Goal: Use online tool/utility: Utilize a website feature to perform a specific function

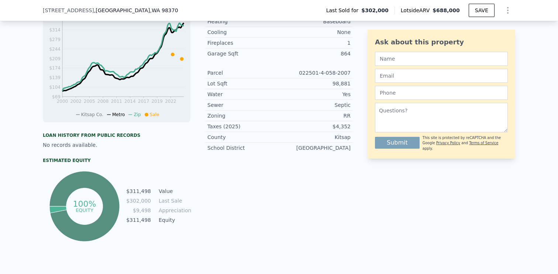
scroll to position [226, 0]
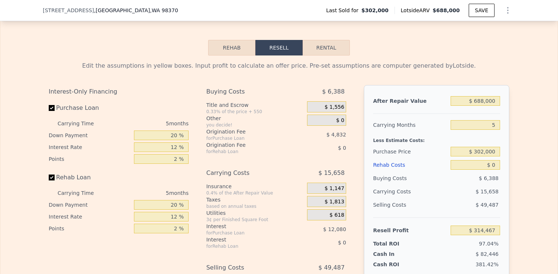
scroll to position [1021, 0]
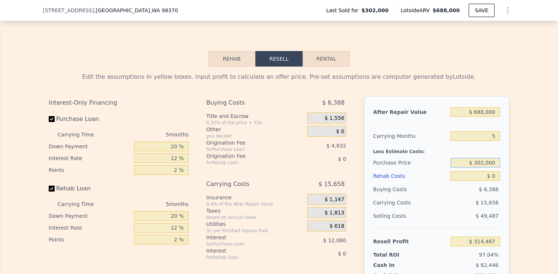
click at [479, 161] on input "$ 302,000" at bounding box center [475, 163] width 49 height 10
type input "$ 390,000"
click at [522, 182] on div "Edit the assumptions in yellow boxes. Input profit to calculate an offer price.…" at bounding box center [279, 203] width 558 height 275
type input "$ 221,246"
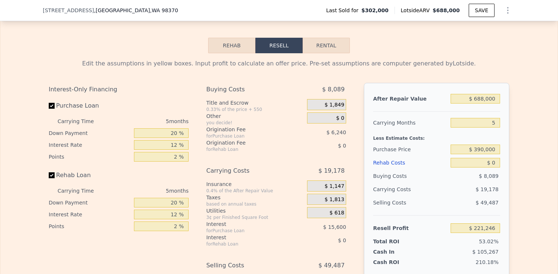
scroll to position [1047, 0]
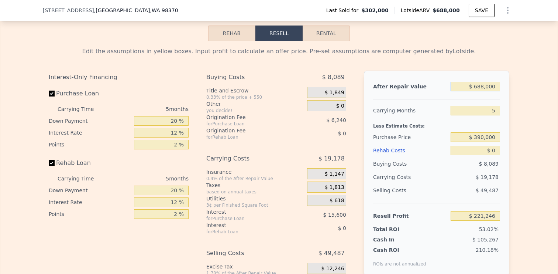
click at [479, 86] on input "$ 688,000" at bounding box center [475, 87] width 49 height 10
click at [481, 86] on input "$ 688,000" at bounding box center [475, 87] width 49 height 10
type input "$ 68,000"
type input "-$ 353,619"
type input "$ 608,000"
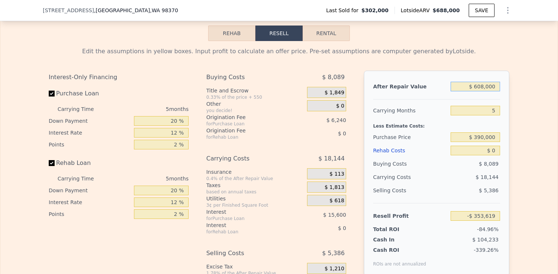
type input "$ 147,070"
click at [484, 86] on input "$ 608,000" at bounding box center [475, 87] width 49 height 10
type input "$ 60,000"
type input "-$ 361,038"
type input "$ 600,000"
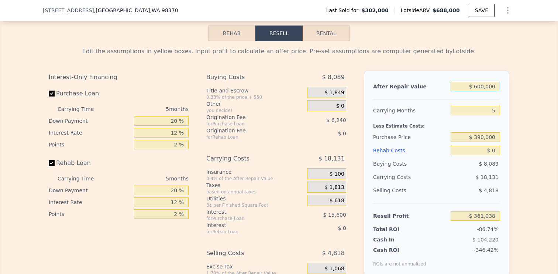
type input "$ 139,652"
type input "$ 600,000"
click at [515, 97] on div "Edit the assumptions in yellow boxes. Input profit to calculate an offer price.…" at bounding box center [279, 178] width 473 height 275
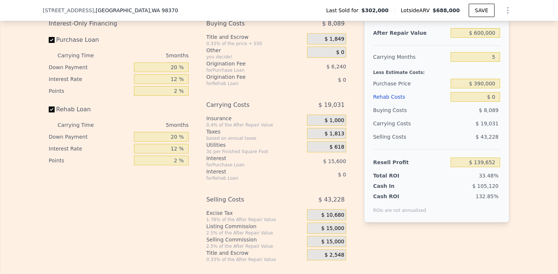
scroll to position [1096, 0]
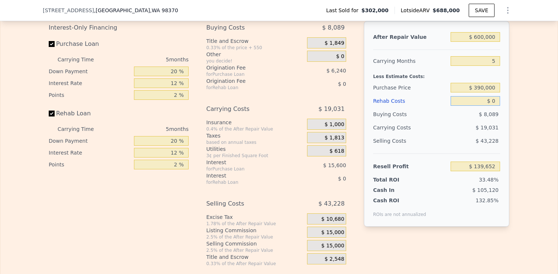
click at [494, 102] on input "$ 0" at bounding box center [475, 101] width 49 height 10
type input "$ 1"
type input "$ 139,651"
type input "$ 10"
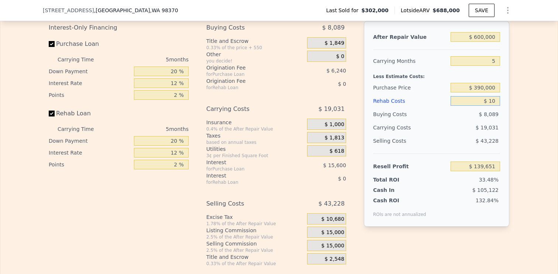
type input "$ 139,642"
type input "$ 100"
type input "$ 139,545"
type input "$ 1,000"
type input "$ 138,596"
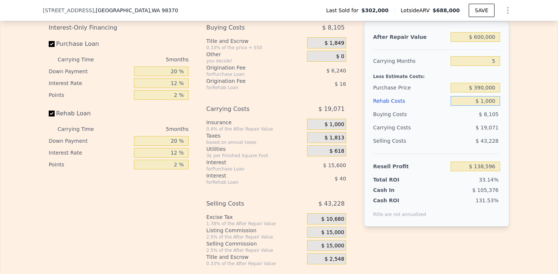
type input "$ 10,000"
type input "$ 129,092"
type input "$ 100,000"
type input "$ 34,052"
type input "$ 100,000"
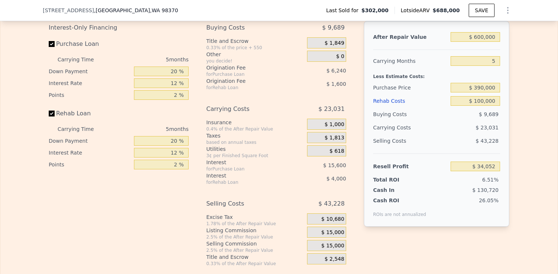
click at [527, 107] on div "Edit the assumptions in yellow boxes. Input profit to calculate an offer price.…" at bounding box center [279, 129] width 558 height 275
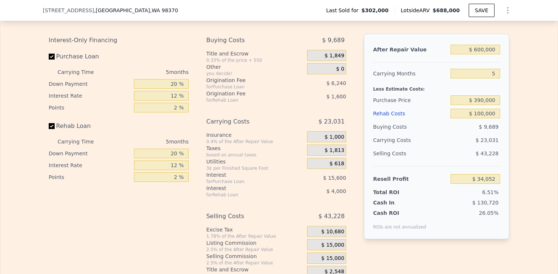
scroll to position [1083, 0]
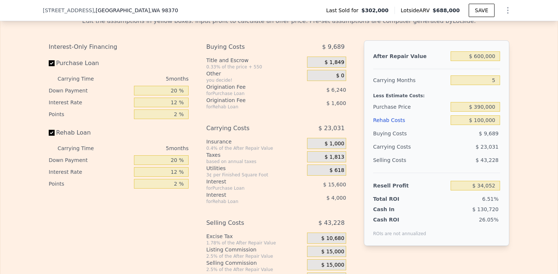
type input "$ 688,000"
type input "$ 0"
type input "$ 314,467"
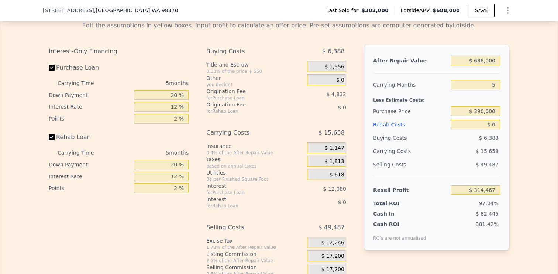
scroll to position [1071, 0]
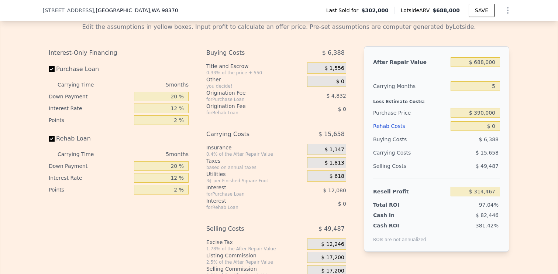
click at [247, 26] on div "Edit the assumptions in yellow boxes. Input profit to calculate an offer price.…" at bounding box center [279, 27] width 461 height 9
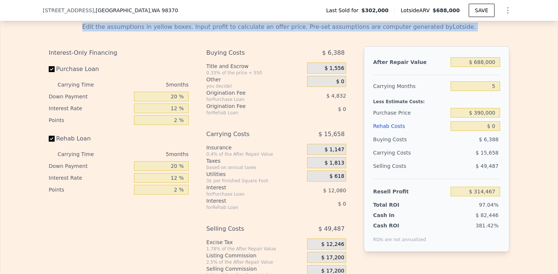
click at [247, 26] on div "Edit the assumptions in yellow boxes. Input profit to calculate an offer price.…" at bounding box center [279, 27] width 461 height 9
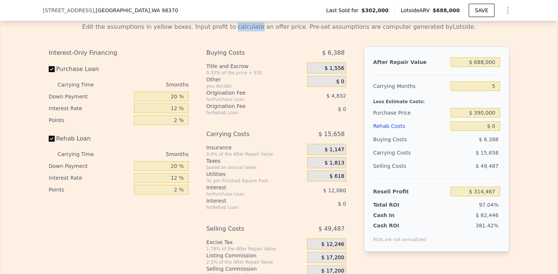
click at [247, 26] on div "Edit the assumptions in yellow boxes. Input profit to calculate an offer price.…" at bounding box center [279, 27] width 461 height 9
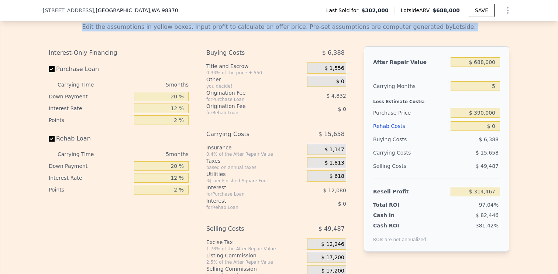
click at [247, 26] on div "Edit the assumptions in yellow boxes. Input profit to calculate an offer price.…" at bounding box center [279, 27] width 461 height 9
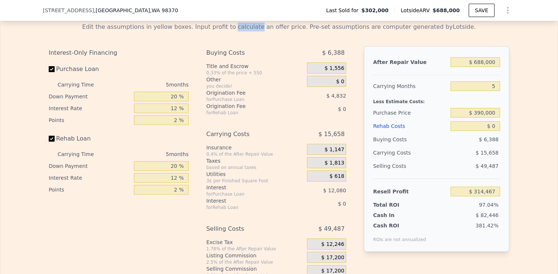
click at [247, 26] on div "Edit the assumptions in yellow boxes. Input profit to calculate an offer price.…" at bounding box center [279, 27] width 461 height 9
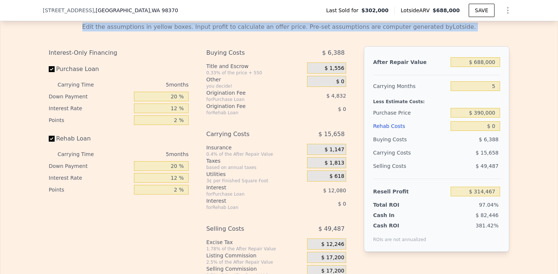
click at [266, 29] on div "Edit the assumptions in yellow boxes. Input profit to calculate an offer price.…" at bounding box center [279, 27] width 461 height 9
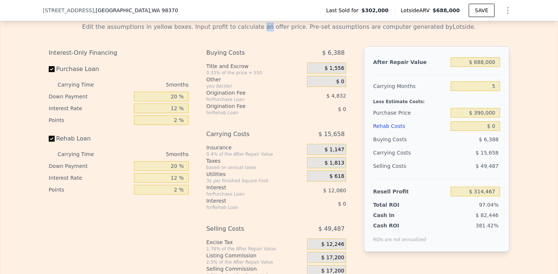
click at [266, 29] on div "Edit the assumptions in yellow boxes. Input profit to calculate an offer price.…" at bounding box center [279, 27] width 461 height 9
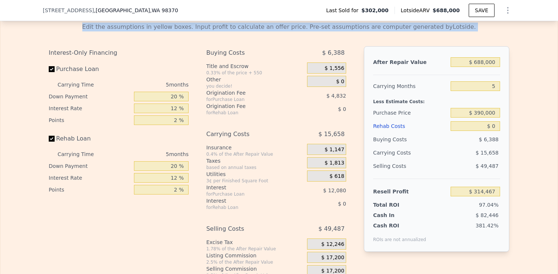
click at [281, 27] on div "Edit the assumptions in yellow boxes. Input profit to calculate an offer price.…" at bounding box center [279, 27] width 461 height 9
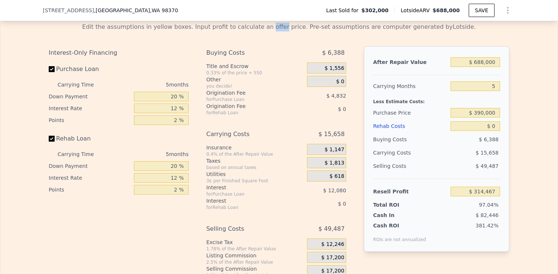
click at [281, 27] on div "Edit the assumptions in yellow boxes. Input profit to calculate an offer price.…" at bounding box center [279, 27] width 461 height 9
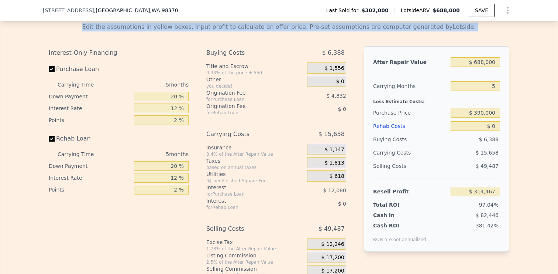
click at [281, 27] on div "Edit the assumptions in yellow boxes. Input profit to calculate an offer price.…" at bounding box center [279, 27] width 461 height 9
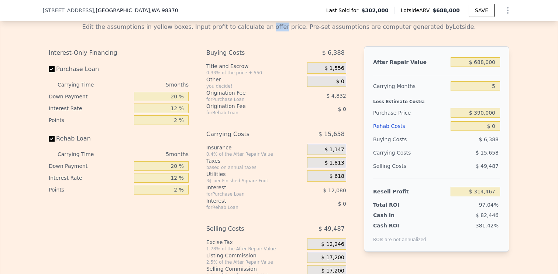
click at [281, 27] on div "Edit the assumptions in yellow boxes. Input profit to calculate an offer price.…" at bounding box center [279, 27] width 461 height 9
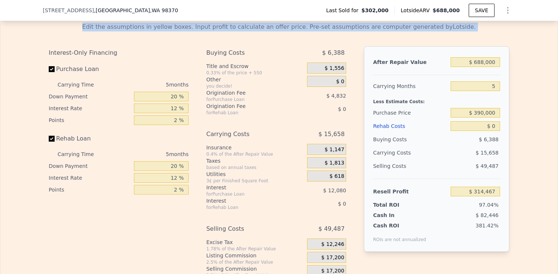
click at [283, 30] on div "Edit the assumptions in yellow boxes. Input profit to calculate an offer price.…" at bounding box center [279, 27] width 461 height 9
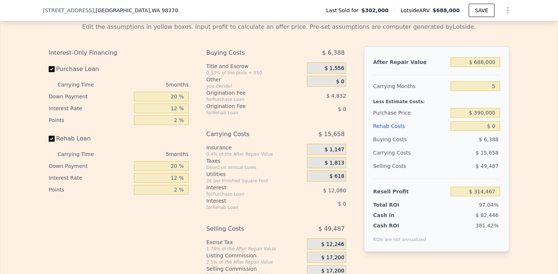
click at [298, 27] on div "Edit the assumptions in yellow boxes. Input profit to calculate an offer price.…" at bounding box center [279, 27] width 461 height 9
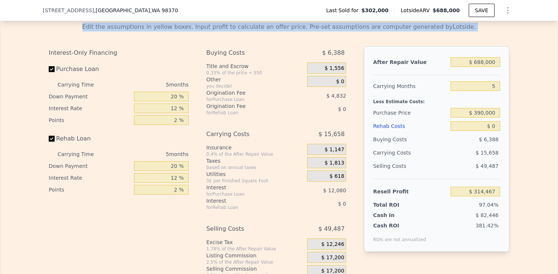
click at [298, 27] on div "Edit the assumptions in yellow boxes. Input profit to calculate an offer price.…" at bounding box center [279, 27] width 461 height 9
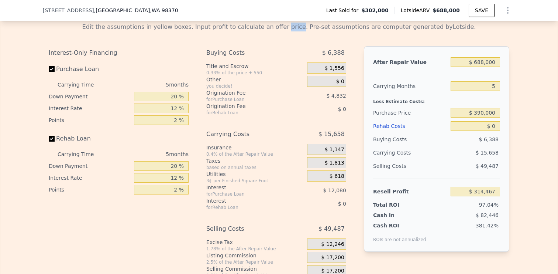
click at [298, 27] on div "Edit the assumptions in yellow boxes. Input profit to calculate an offer price.…" at bounding box center [279, 27] width 461 height 9
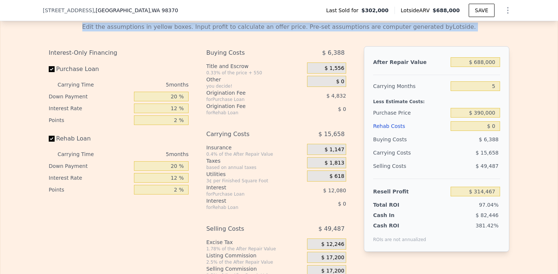
click at [298, 27] on div "Edit the assumptions in yellow boxes. Input profit to calculate an offer price.…" at bounding box center [279, 27] width 461 height 9
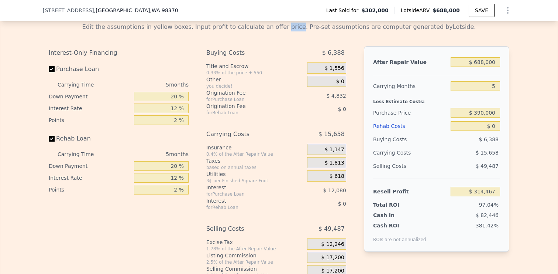
click at [298, 27] on div "Edit the assumptions in yellow boxes. Input profit to calculate an offer price.…" at bounding box center [279, 27] width 461 height 9
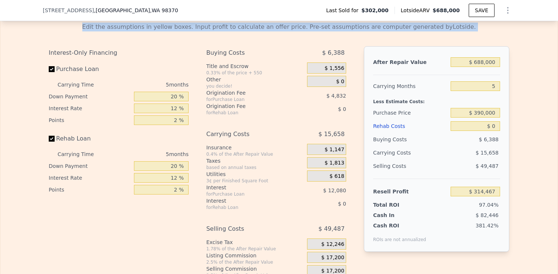
click at [298, 27] on div "Edit the assumptions in yellow boxes. Input profit to calculate an offer price.…" at bounding box center [279, 27] width 461 height 9
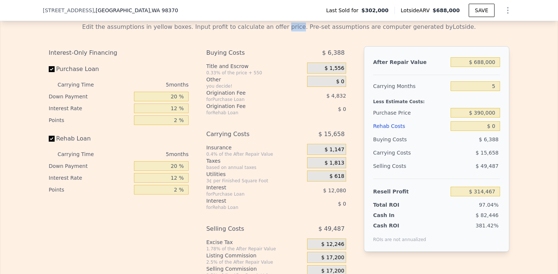
click at [298, 27] on div "Edit the assumptions in yellow boxes. Input profit to calculate an offer price.…" at bounding box center [279, 27] width 461 height 9
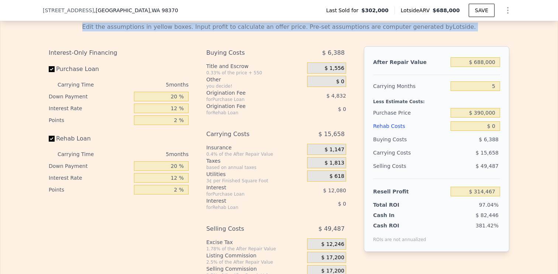
click at [298, 27] on div "Edit the assumptions in yellow boxes. Input profit to calculate an offer price.…" at bounding box center [279, 27] width 461 height 9
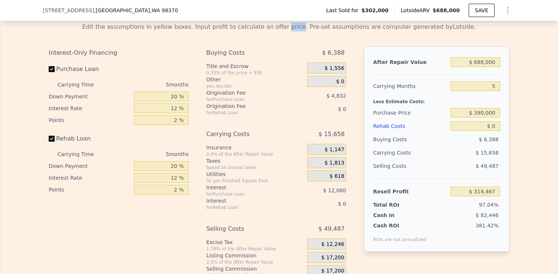
click at [298, 27] on div "Edit the assumptions in yellow boxes. Input profit to calculate an offer price.…" at bounding box center [279, 27] width 461 height 9
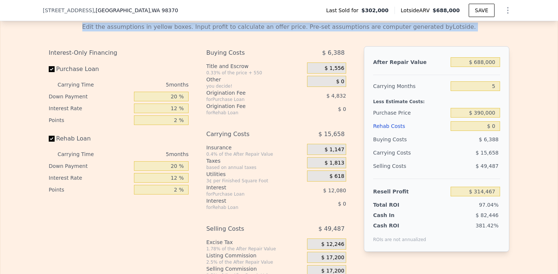
click at [298, 27] on div "Edit the assumptions in yellow boxes. Input profit to calculate an offer price.…" at bounding box center [279, 27] width 461 height 9
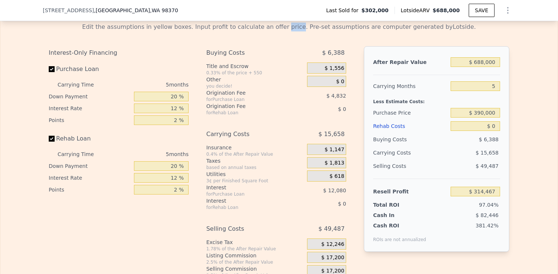
click at [298, 27] on div "Edit the assumptions in yellow boxes. Input profit to calculate an offer price.…" at bounding box center [279, 27] width 461 height 9
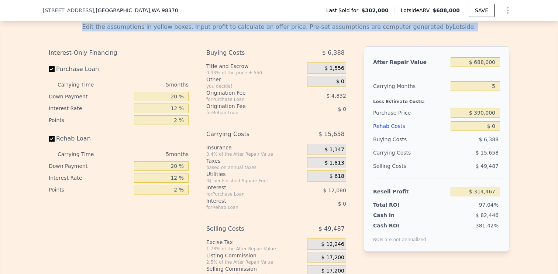
click at [298, 27] on div "Edit the assumptions in yellow boxes. Input profit to calculate an offer price.…" at bounding box center [279, 27] width 461 height 9
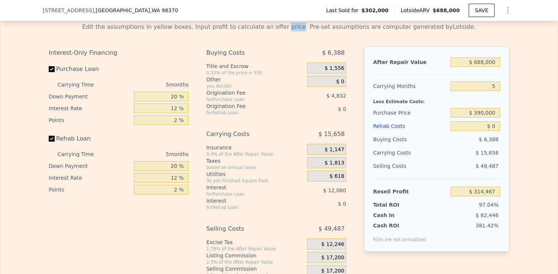
click at [298, 27] on div "Edit the assumptions in yellow boxes. Input profit to calculate an offer price.…" at bounding box center [279, 27] width 461 height 9
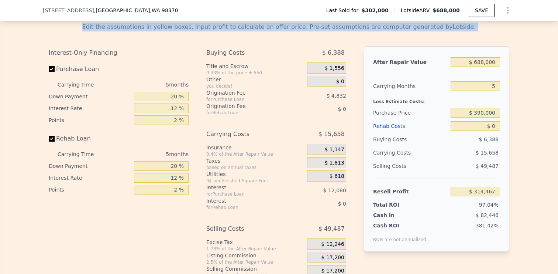
click at [298, 27] on div "Edit the assumptions in yellow boxes. Input profit to calculate an offer price.…" at bounding box center [279, 27] width 461 height 9
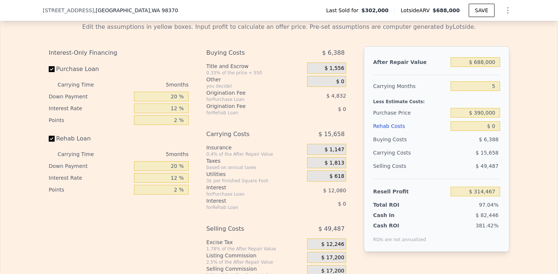
click at [298, 27] on div "Edit the assumptions in yellow boxes. Input profit to calculate an offer price.…" at bounding box center [279, 27] width 461 height 9
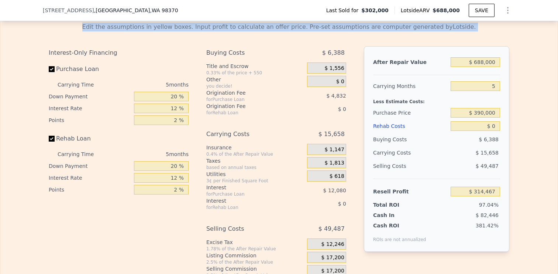
click at [298, 27] on div "Edit the assumptions in yellow boxes. Input profit to calculate an offer price.…" at bounding box center [279, 27] width 461 height 9
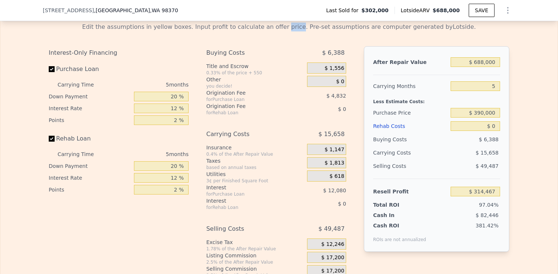
click at [298, 27] on div "Edit the assumptions in yellow boxes. Input profit to calculate an offer price.…" at bounding box center [279, 27] width 461 height 9
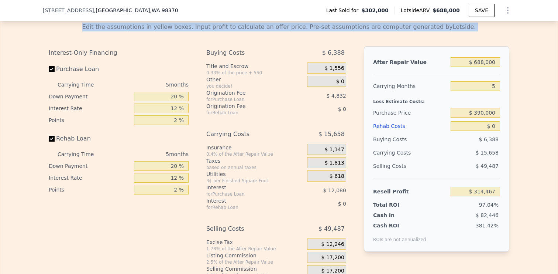
click at [298, 27] on div "Edit the assumptions in yellow boxes. Input profit to calculate an offer price.…" at bounding box center [279, 27] width 461 height 9
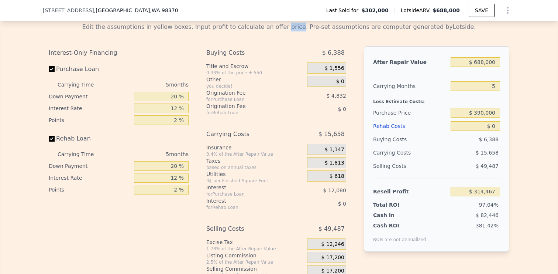
click at [298, 27] on div "Edit the assumptions in yellow boxes. Input profit to calculate an offer price.…" at bounding box center [279, 27] width 461 height 9
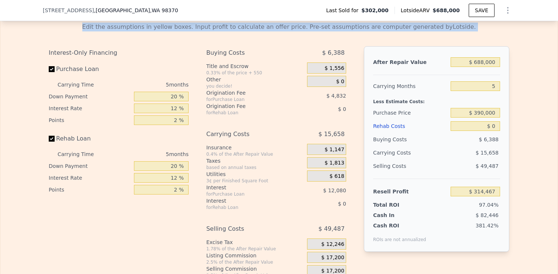
click at [298, 27] on div "Edit the assumptions in yellow boxes. Input profit to calculate an offer price.…" at bounding box center [279, 27] width 461 height 9
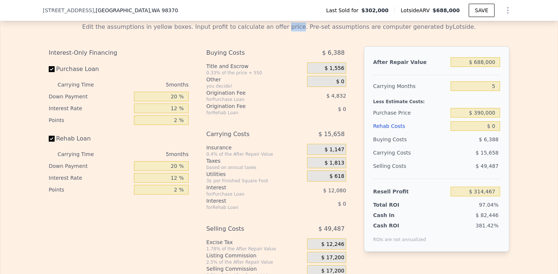
click at [298, 27] on div "Edit the assumptions in yellow boxes. Input profit to calculate an offer price.…" at bounding box center [279, 27] width 461 height 9
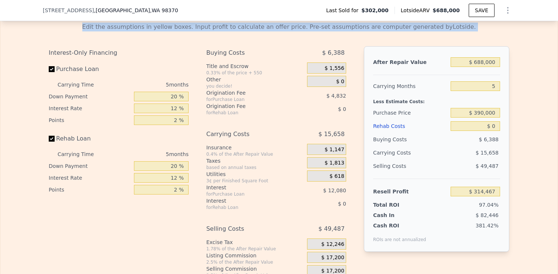
click at [298, 27] on div "Edit the assumptions in yellow boxes. Input profit to calculate an offer price.…" at bounding box center [279, 27] width 461 height 9
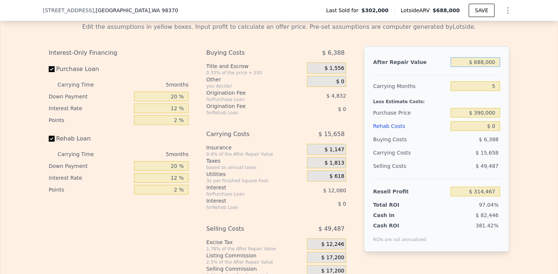
click at [484, 62] on input "$ 688,000" at bounding box center [475, 62] width 49 height 10
type input "$ 68,000"
type input "-$ 260,398"
type input "$ 6,000"
type input "-$ 317,886"
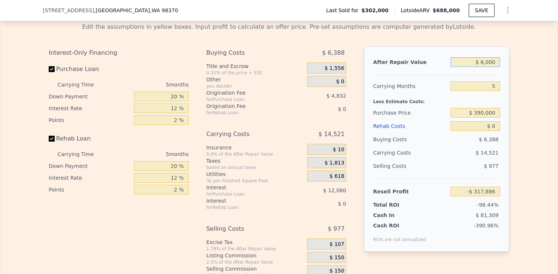
type input "$ 60,000"
type input "-$ 267,817"
type input "$ 600,000"
type input "$ 232,873"
type input "$ 600,000"
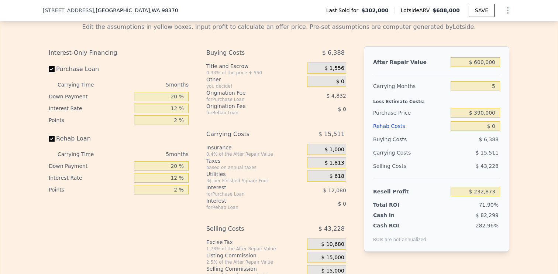
click at [510, 101] on div "Edit the assumptions in yellow boxes. Input profit to calculate an offer price.…" at bounding box center [279, 154] width 473 height 275
click at [496, 125] on input "$ 0" at bounding box center [475, 126] width 49 height 10
type input "$ 1"
type input "$ 232,872"
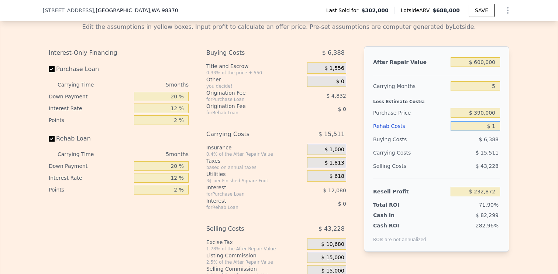
type input "$ 10"
type input "$ 232,863"
type input "$ 100"
type input "$ 232,766"
type input "$ 1,000"
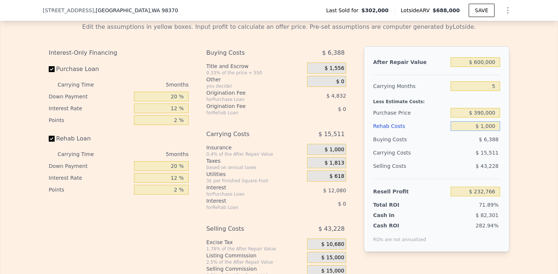
type input "$ 231,817"
type input "$ 10,000"
type input "$ 222,313"
type input "$ 100,000"
type input "$ 127,273"
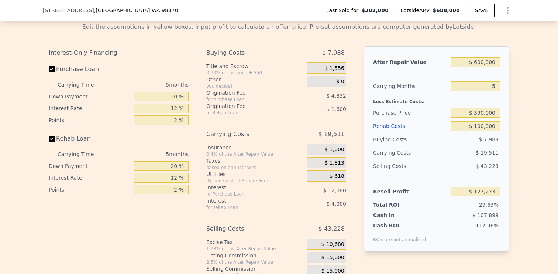
click at [509, 151] on div "After Repair Value $ 600,000 Carrying Months 5 Less Estimate Costs: Purchase Pr…" at bounding box center [436, 148] width 145 height 205
click at [517, 160] on div "Edit the assumptions in yellow boxes. Input profit to calculate an offer price.…" at bounding box center [279, 154] width 558 height 275
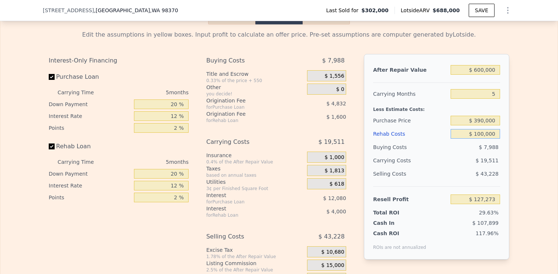
click at [484, 133] on input "$ 100,000" at bounding box center [475, 134] width 49 height 10
type input "$ 10,000"
type input "$ 222,313"
type input "$ 101,000"
type input "$ 126,217"
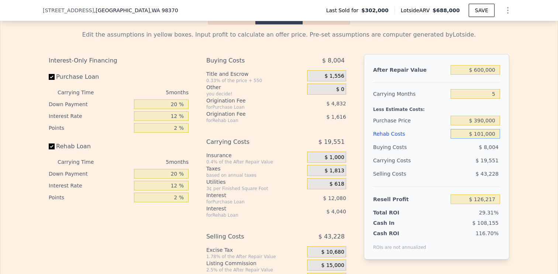
type input "$ 101,000"
click at [478, 70] on input "$ 600,000" at bounding box center [475, 70] width 49 height 10
click at [482, 69] on input "$ 600,000" at bounding box center [475, 70] width 49 height 10
type input "$ 60,000"
type input "-$ 374,473"
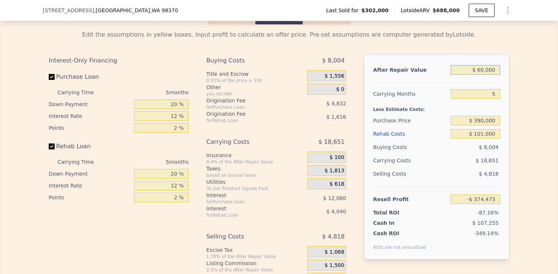
type input "$ 650,000"
type input "$ 172,577"
type input "$ 650,000"
click at [510, 90] on div "Edit the assumptions in yellow boxes. Input profit to calculate an offer price.…" at bounding box center [279, 161] width 473 height 275
click at [484, 134] on input "$ 101,000" at bounding box center [475, 134] width 49 height 10
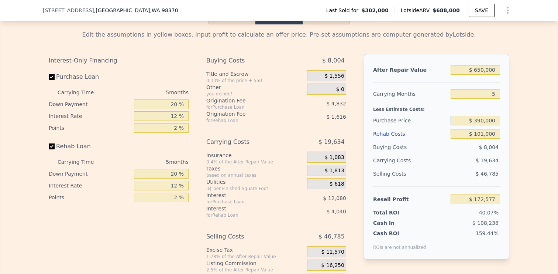
click at [484, 121] on input "$ 390,000" at bounding box center [475, 121] width 49 height 10
type input "$ 390,000"
click at [510, 154] on div "Edit the assumptions in yellow boxes. Input profit to calculate an offer price.…" at bounding box center [279, 161] width 473 height 275
type input "$ 79,356"
click at [481, 69] on input "$ 650,000" at bounding box center [475, 70] width 49 height 10
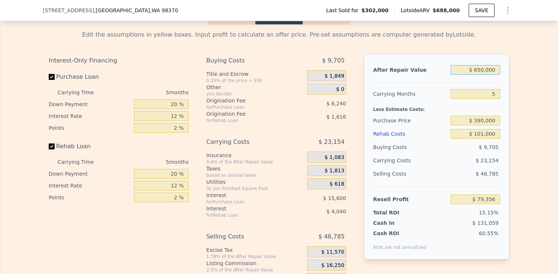
type input "$ 60,000"
type input "-$ 467,694"
type input "$ 600,000"
type input "$ 32,996"
type input "$ 600,000"
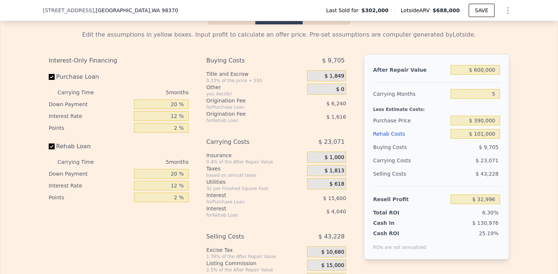
click at [519, 102] on div "Edit the assumptions in yellow boxes. Input profit to calculate an offer price.…" at bounding box center [279, 161] width 558 height 275
click at [482, 119] on input "$ 390,000" at bounding box center [475, 121] width 49 height 10
click at [518, 136] on div "Edit the assumptions in yellow boxes. Input profit to calculate an offer price.…" at bounding box center [279, 161] width 558 height 275
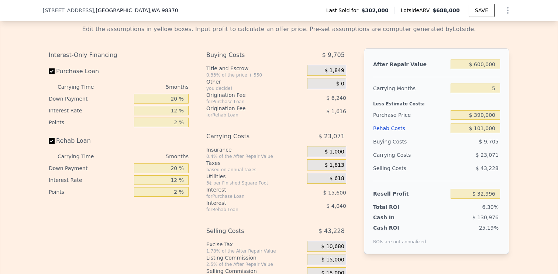
scroll to position [1071, 0]
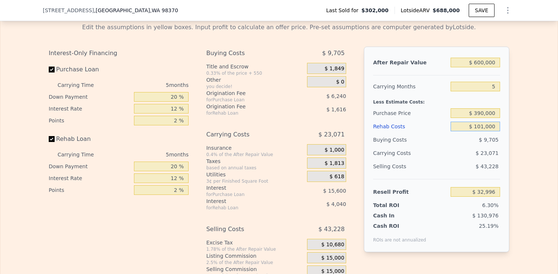
click at [484, 125] on input "$ 101,000" at bounding box center [475, 126] width 49 height 10
type input "$ 10,000"
type input "$ 129,092"
type input "$ 100,000"
type input "$ 34,052"
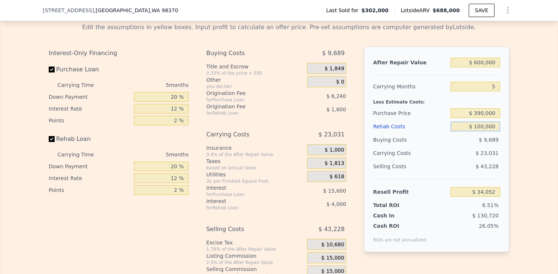
type input "$ 100,000"
click at [513, 161] on div "Edit the assumptions in yellow boxes. Input profit to calculate an offer price.…" at bounding box center [279, 154] width 473 height 275
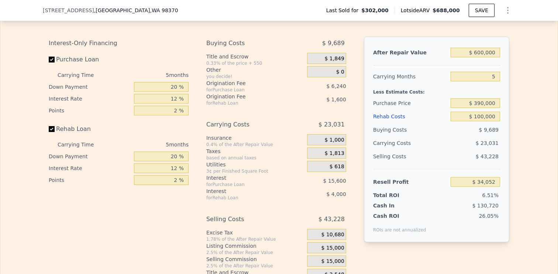
scroll to position [1079, 0]
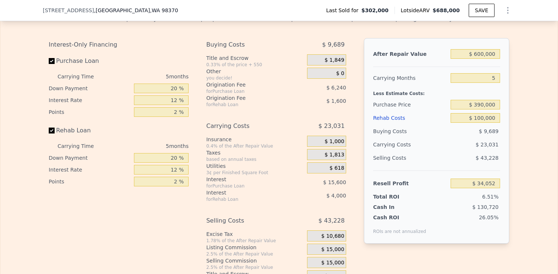
click at [486, 157] on span "$ 43,228" at bounding box center [487, 158] width 23 height 6
drag, startPoint x: 481, startPoint y: 156, endPoint x: 499, endPoint y: 157, distance: 17.4
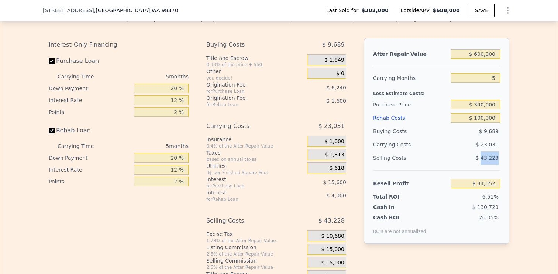
click at [499, 157] on div "$ 43,228" at bounding box center [476, 157] width 50 height 13
click at [486, 157] on span "$ 43,228" at bounding box center [487, 158] width 23 height 6
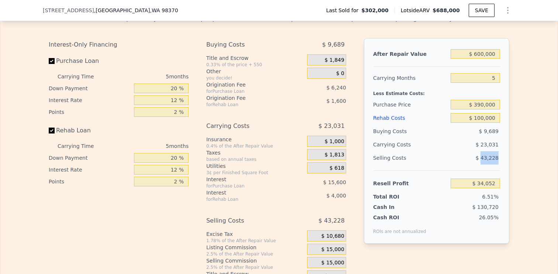
click at [486, 157] on span "$ 43,228" at bounding box center [487, 158] width 23 height 6
click at [225, 46] on div "Buying Costs" at bounding box center [247, 44] width 82 height 13
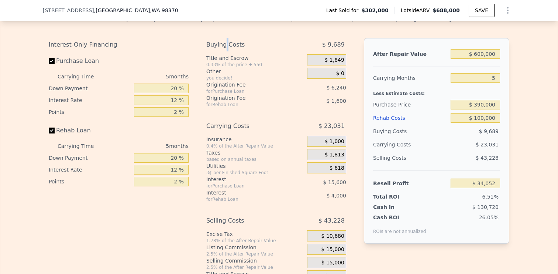
click at [225, 46] on div "Buying Costs" at bounding box center [247, 44] width 82 height 13
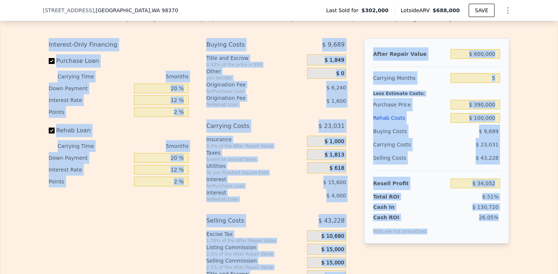
drag, startPoint x: 48, startPoint y: 38, endPoint x: 520, endPoint y: 223, distance: 506.5
click at [520, 223] on div "Edit the assumptions in yellow boxes. Input profit to calculate an offer price.…" at bounding box center [279, 145] width 558 height 275
drag, startPoint x: 520, startPoint y: 223, endPoint x: 49, endPoint y: 44, distance: 503.7
click at [49, 44] on div "Edit the assumptions in yellow boxes. Input profit to calculate an offer price.…" at bounding box center [279, 145] width 558 height 275
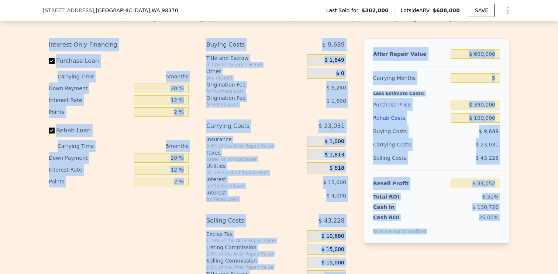
click at [49, 44] on div "Interest-Only Financing" at bounding box center [119, 44] width 140 height 13
drag, startPoint x: 49, startPoint y: 44, endPoint x: 501, endPoint y: 220, distance: 485.5
click at [501, 220] on div "Interest-Only Financing Purchase Loan Carrying Time 5 months Down Payment 20 % …" at bounding box center [279, 160] width 461 height 245
click at [501, 220] on div "After Repair Value $ 600,000 Carrying Months 5 Less Estimate Costs: Purchase Pr…" at bounding box center [436, 140] width 145 height 205
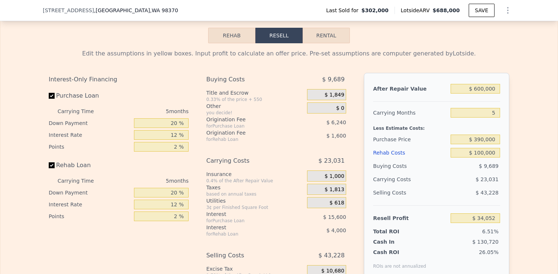
scroll to position [1044, 0]
click at [528, 162] on div "Edit the assumptions in yellow boxes. Input profit to calculate an offer price.…" at bounding box center [279, 181] width 558 height 275
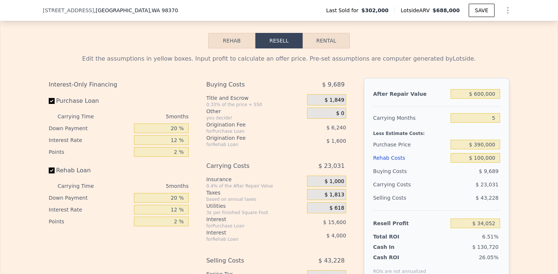
scroll to position [1039, 0]
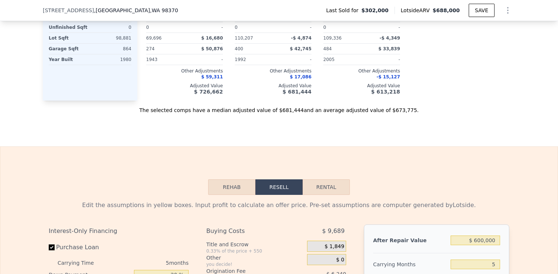
type input "$ 688,000"
type input "$ 0"
type input "$ 314,467"
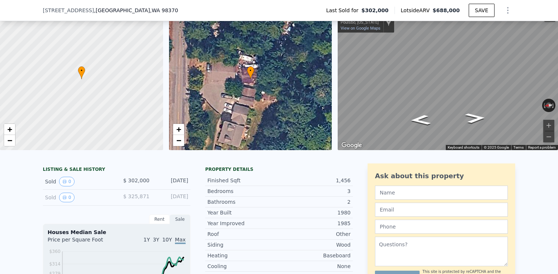
scroll to position [0, 0]
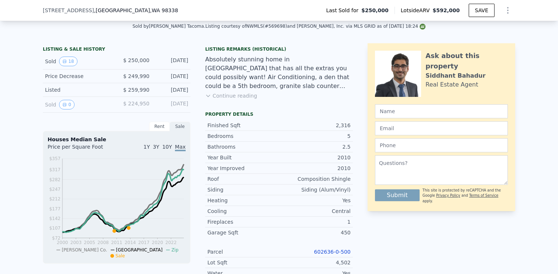
scroll to position [174, 0]
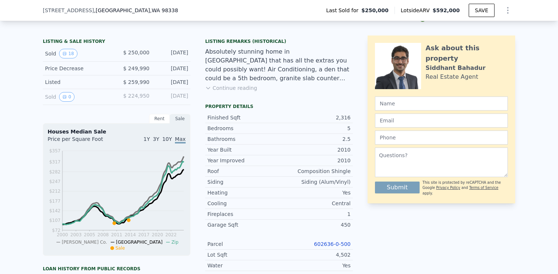
click at [331, 243] on link "602636-0-500" at bounding box center [332, 244] width 37 height 6
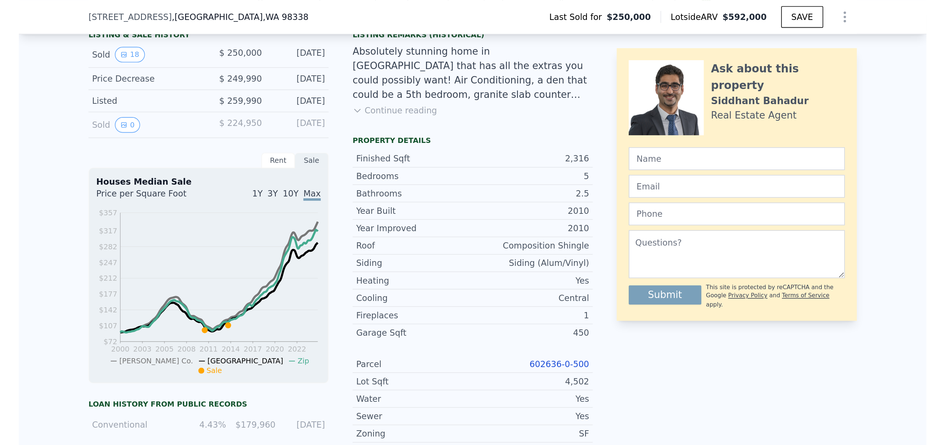
scroll to position [199, 0]
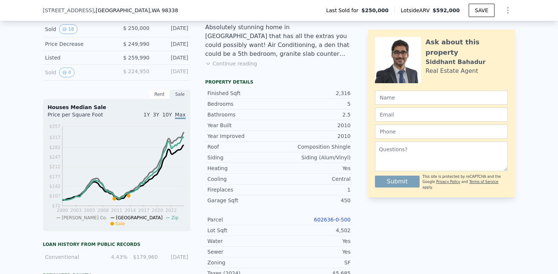
click at [325, 217] on link "602636-0-500" at bounding box center [332, 219] width 37 height 6
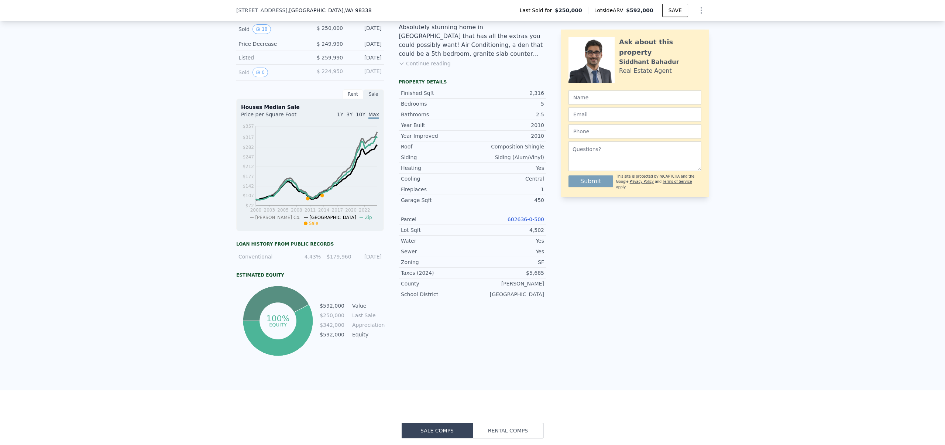
scroll to position [0, 3]
